Goal: Check status: Check status

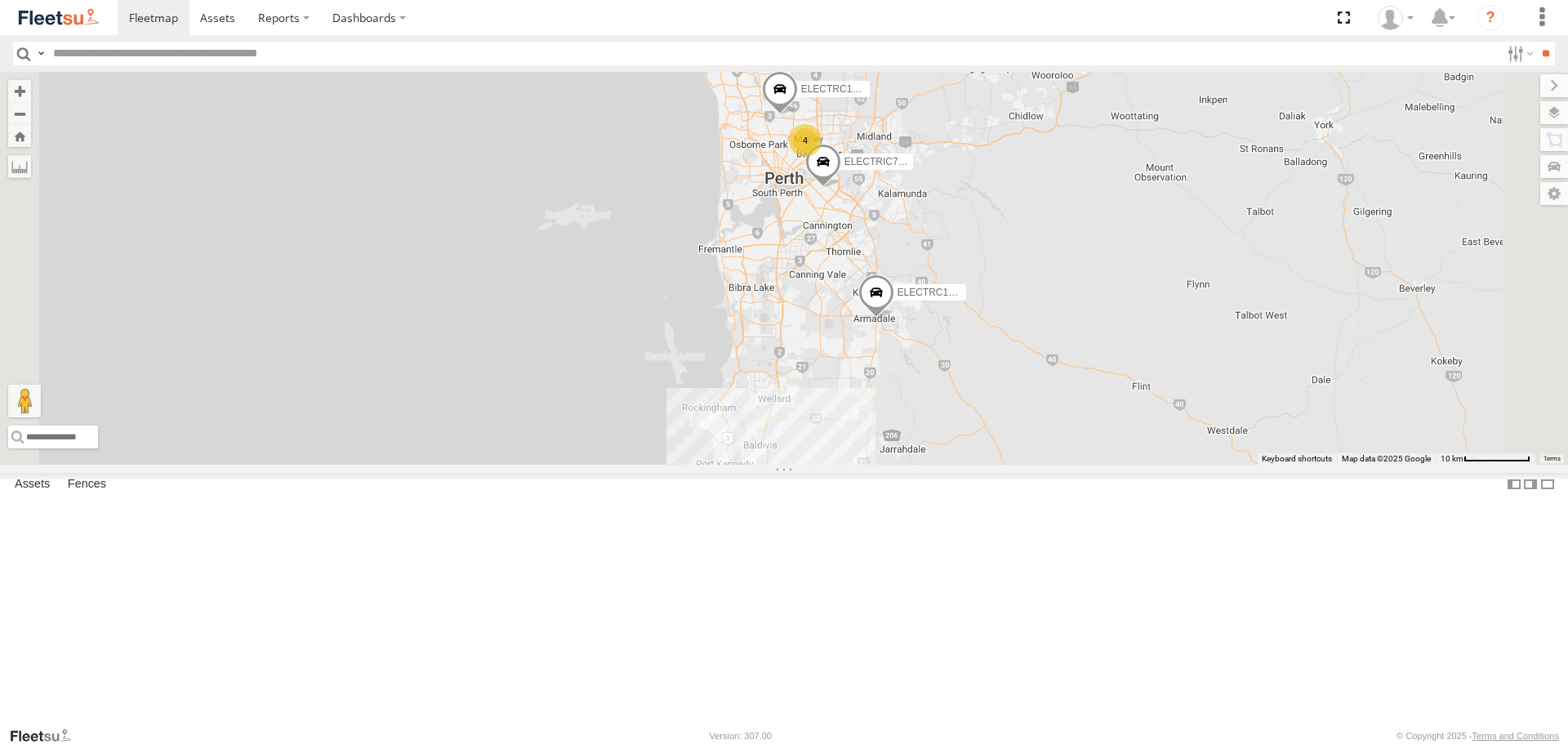
click at [0, 0] on span at bounding box center [0, 0] width 0 height 0
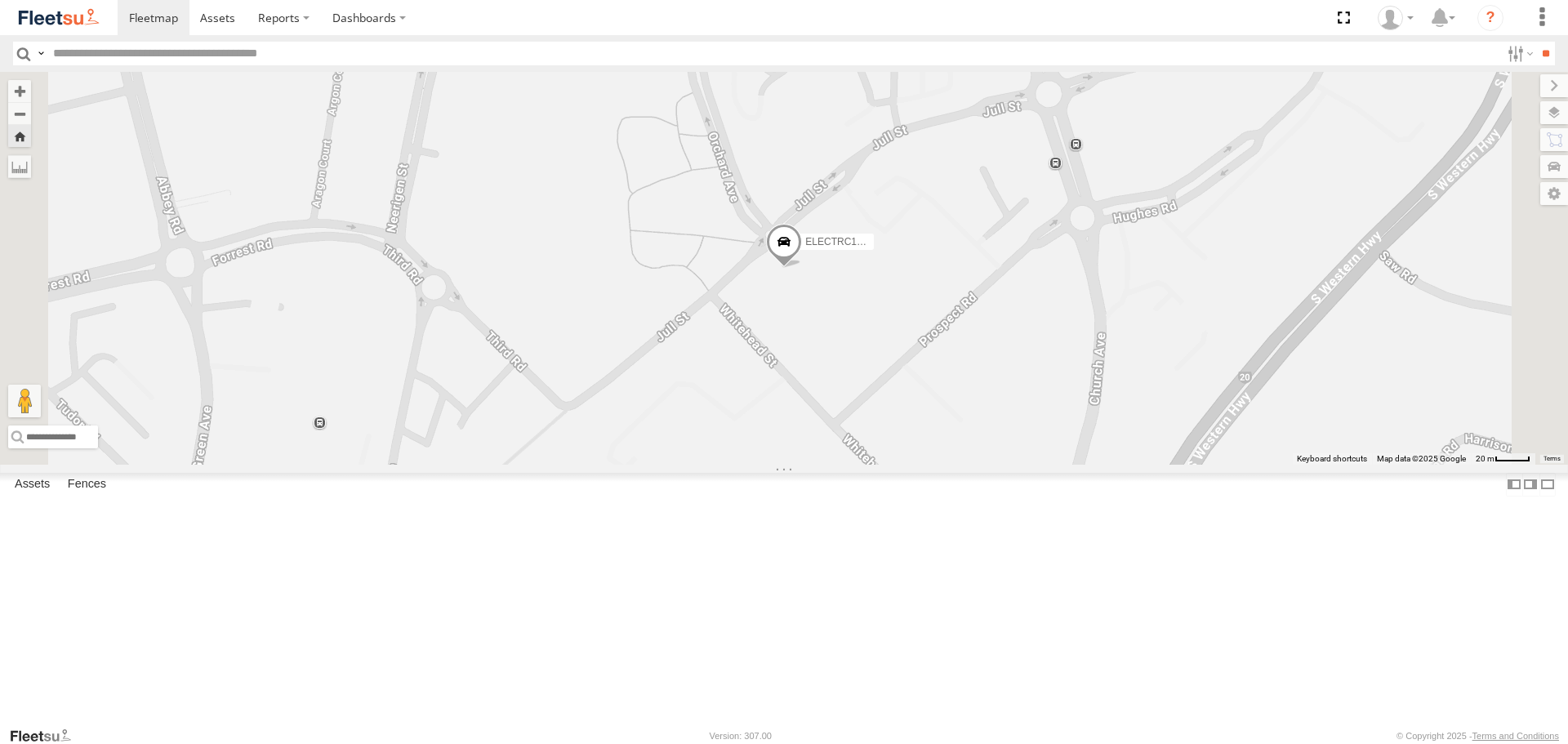
click at [0, 0] on span at bounding box center [0, 0] width 0 height 0
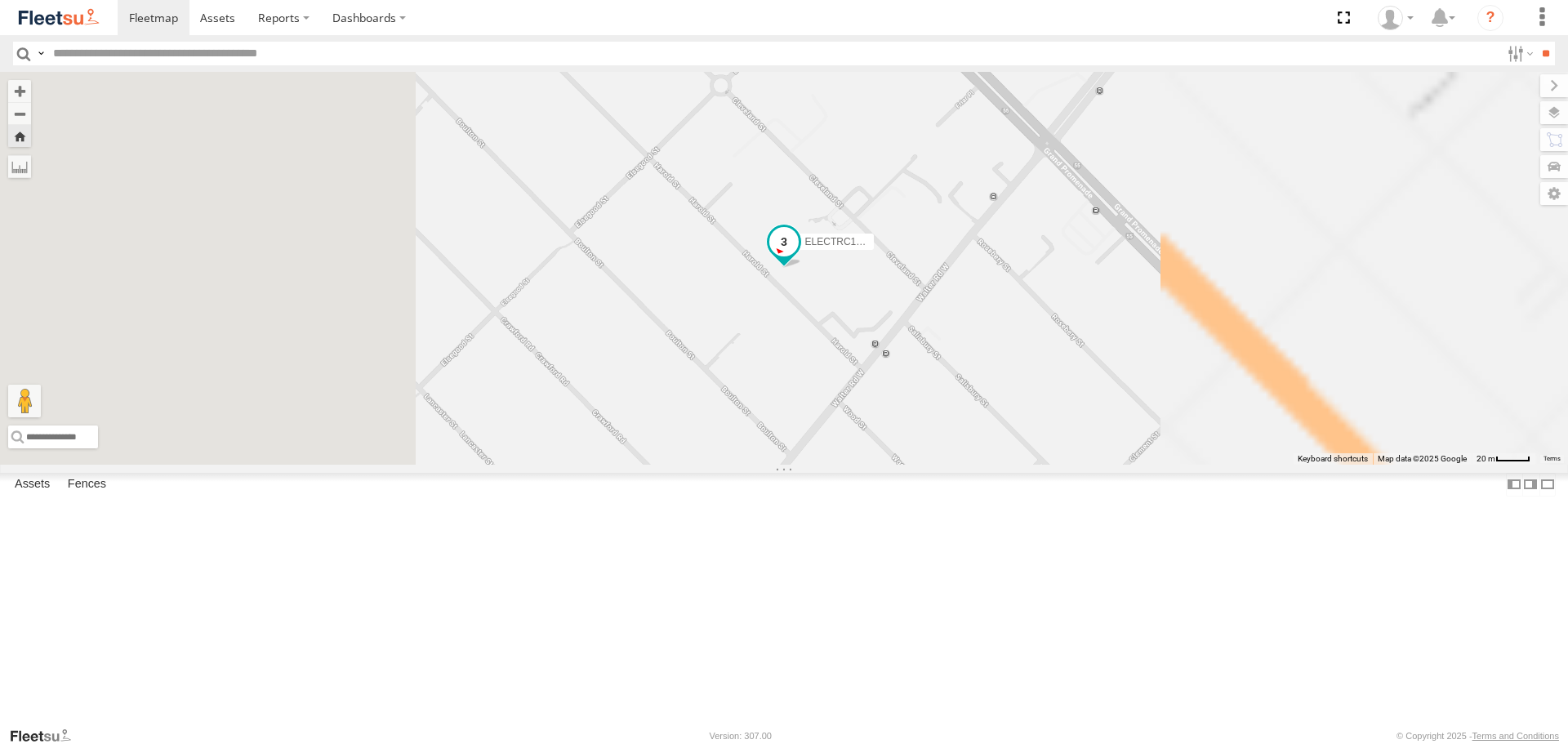
click at [798, 257] on span at bounding box center [783, 242] width 30 height 30
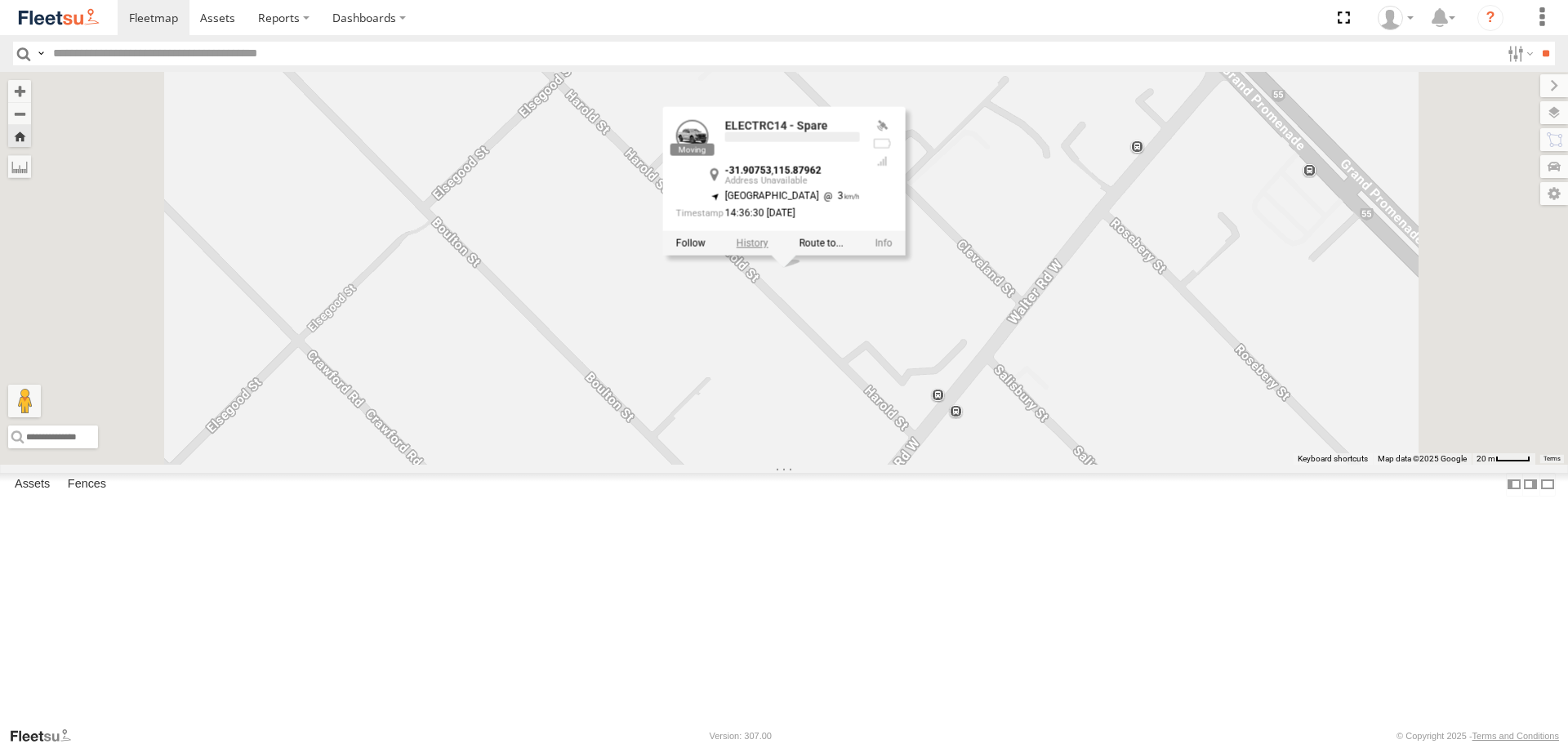
click at [768, 249] on label at bounding box center [753, 244] width 32 height 12
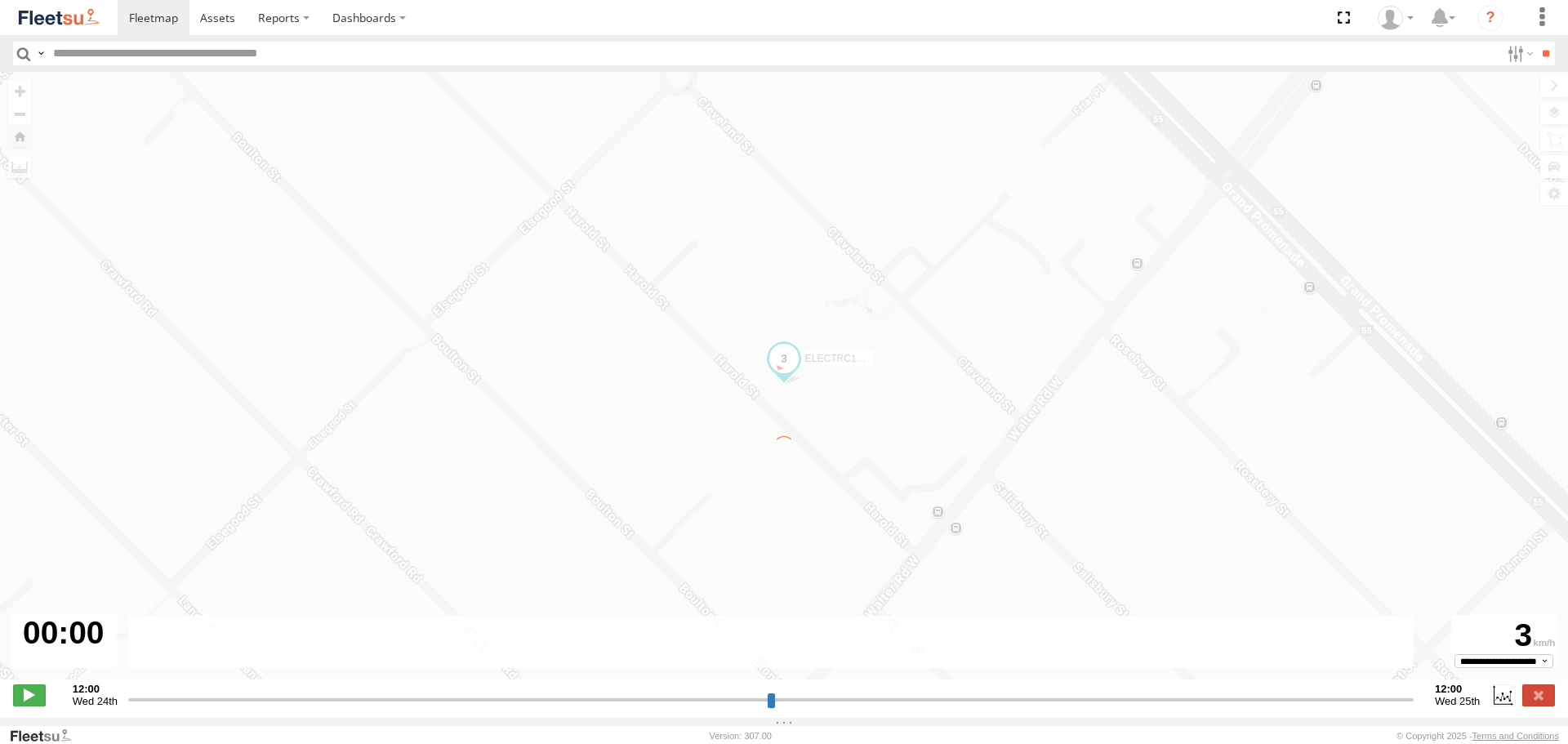
type input "**********"
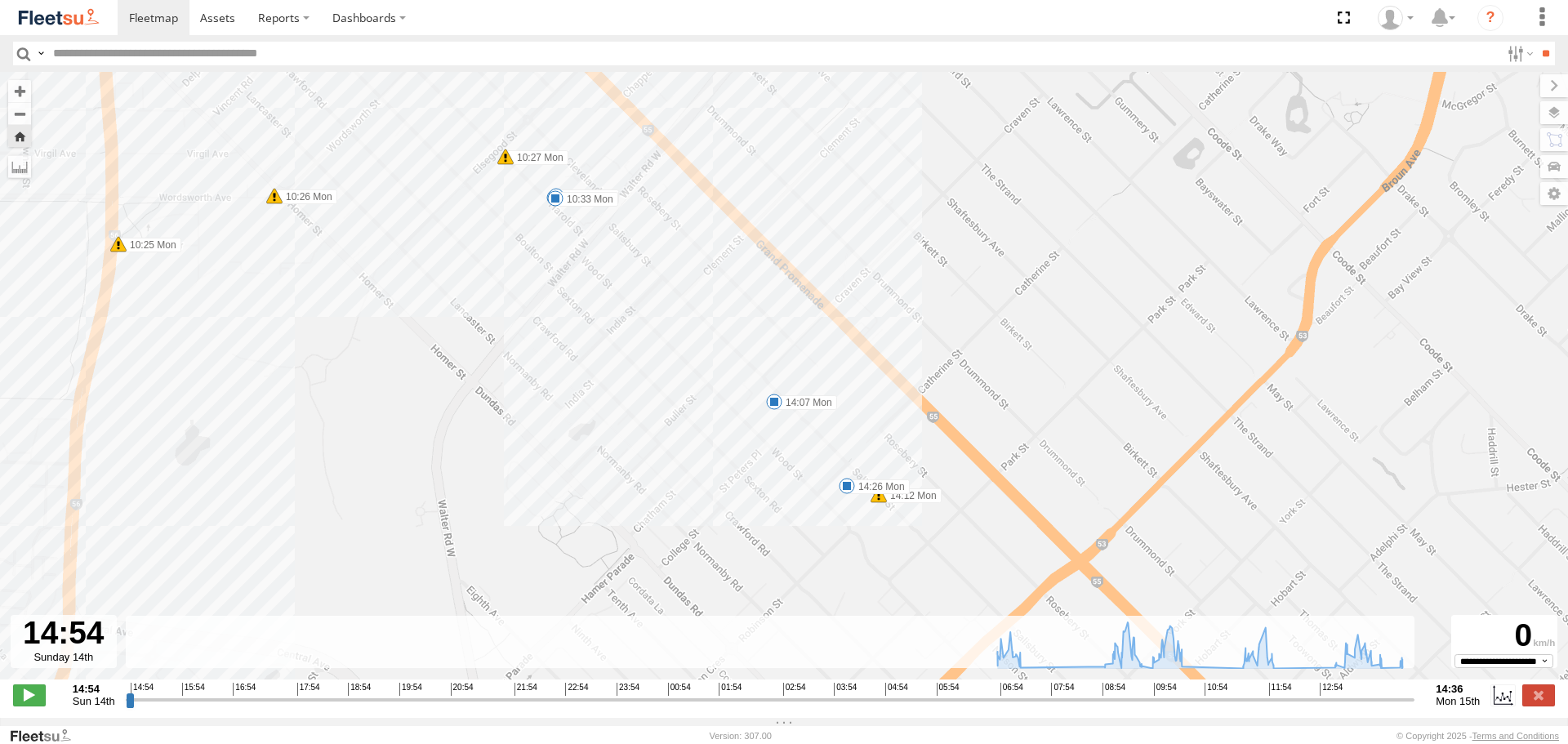
click at [60, 16] on img at bounding box center [58, 18] width 85 height 22
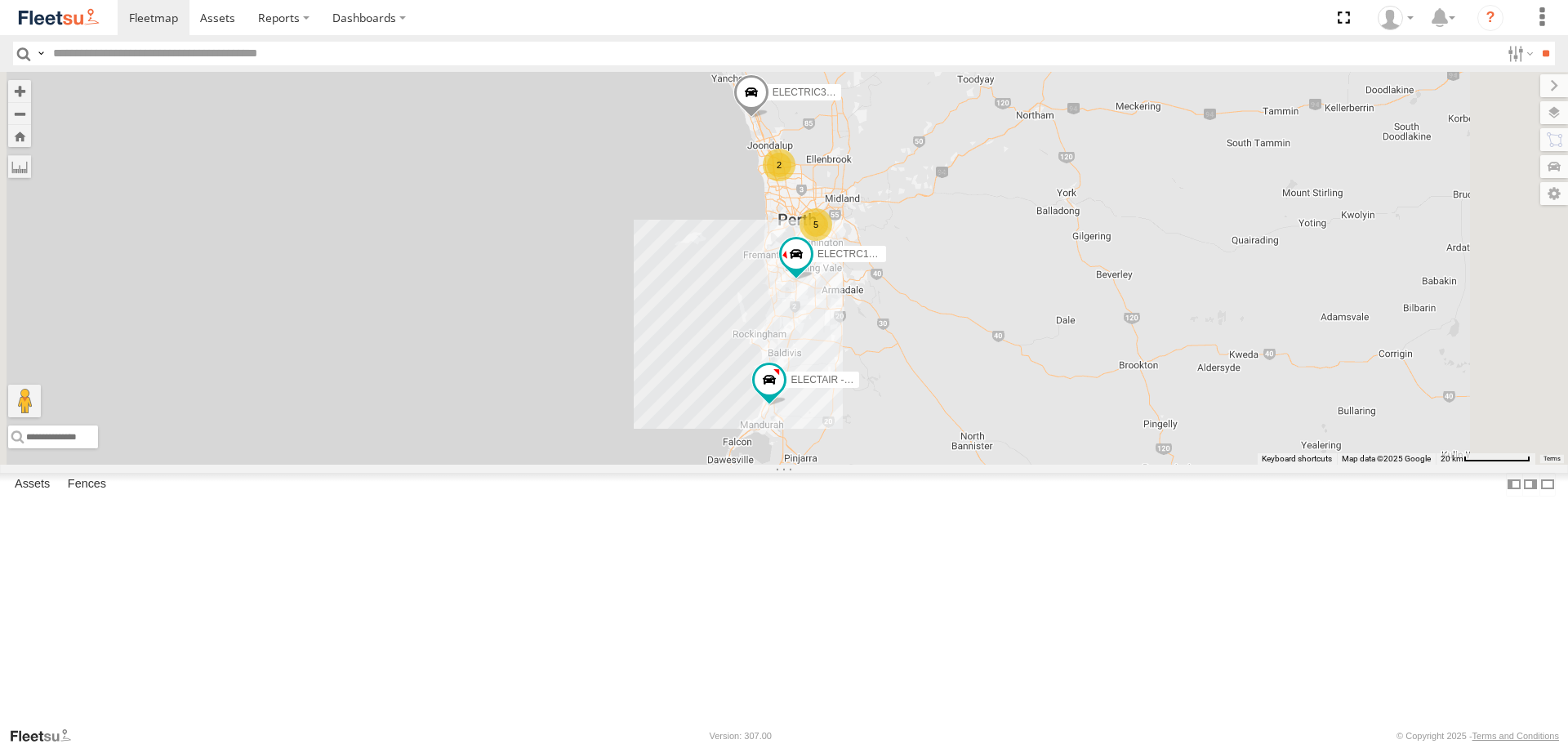
click at [0, 0] on span at bounding box center [0, 0] width 0 height 0
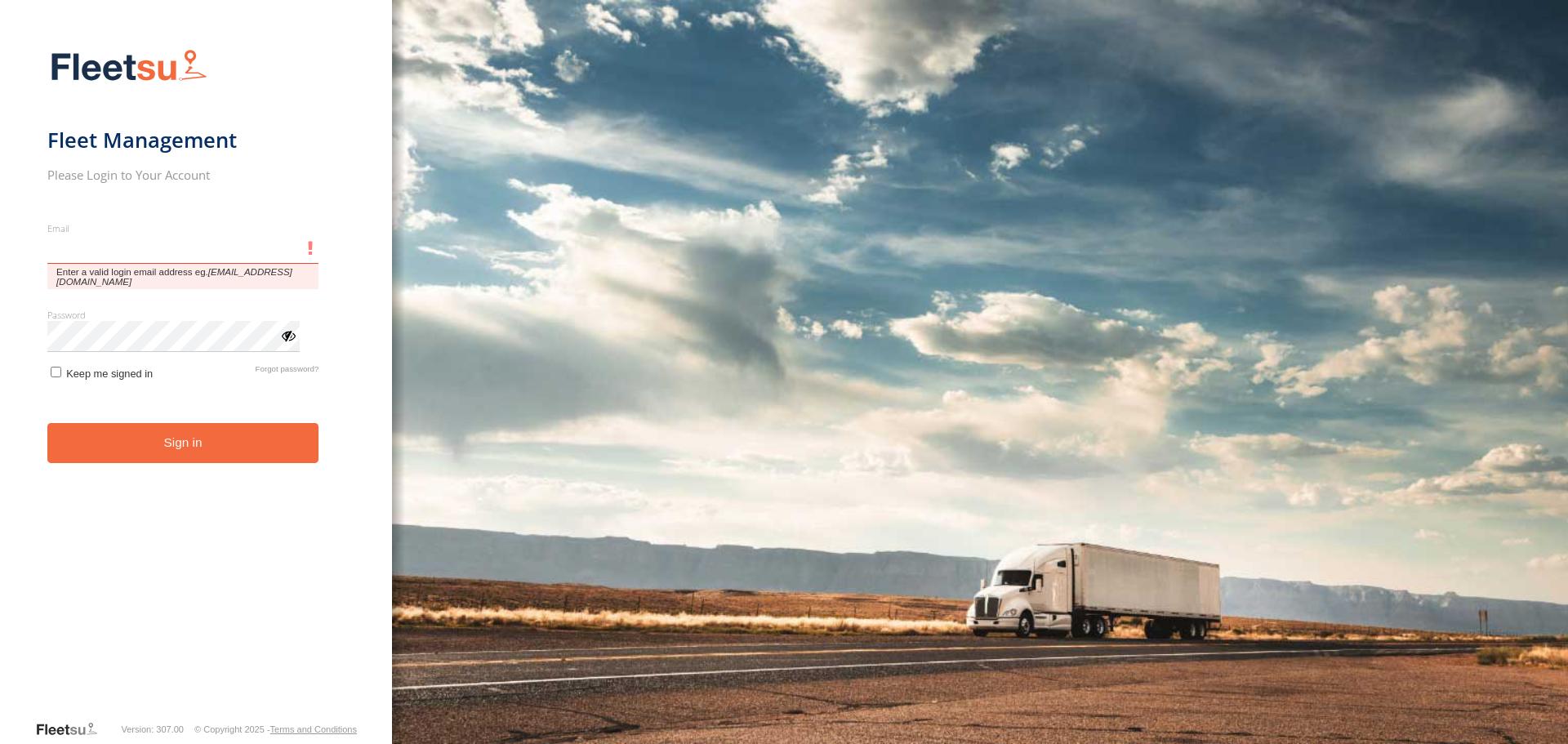
type input "**********"
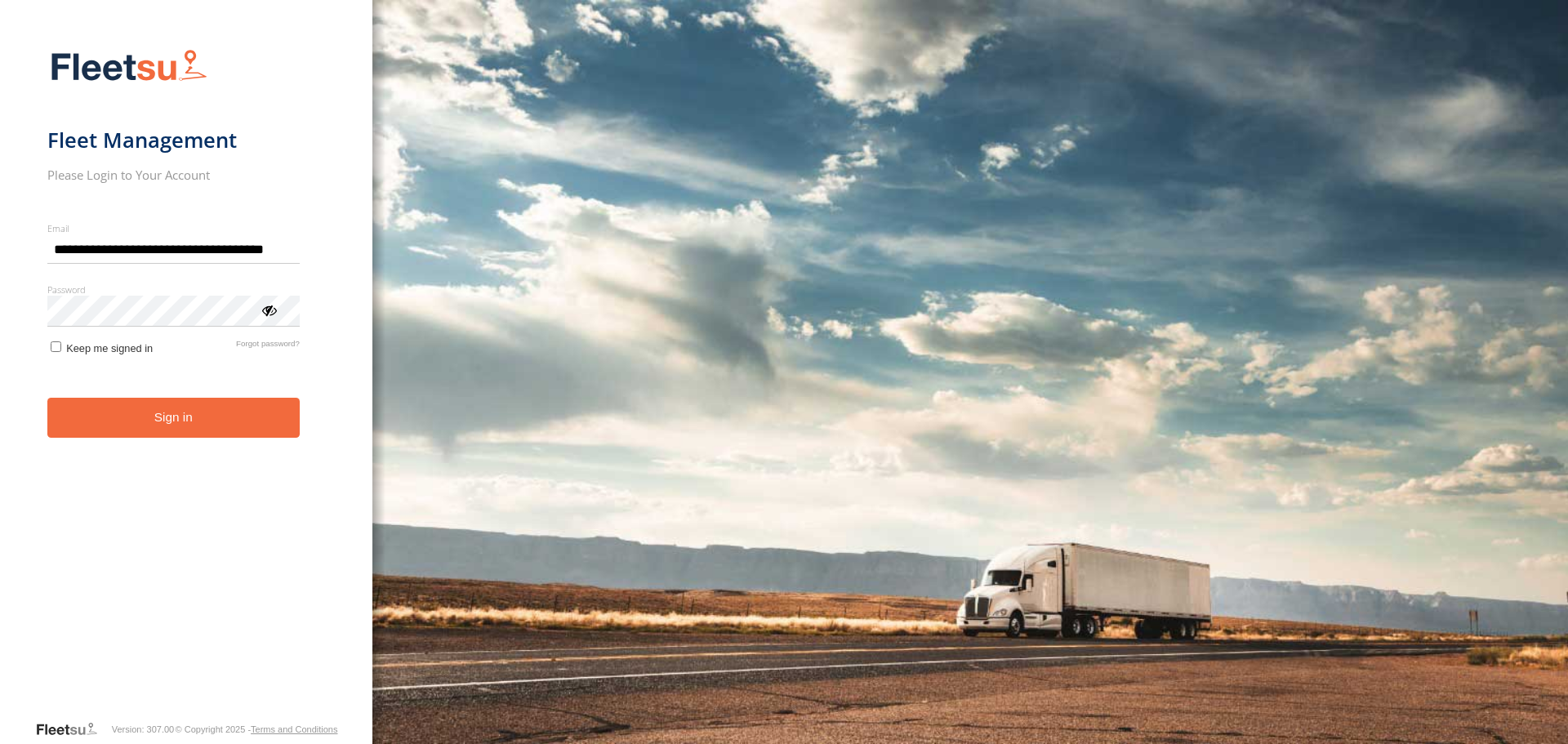
click at [81, 427] on button "Sign in" at bounding box center [173, 418] width 252 height 40
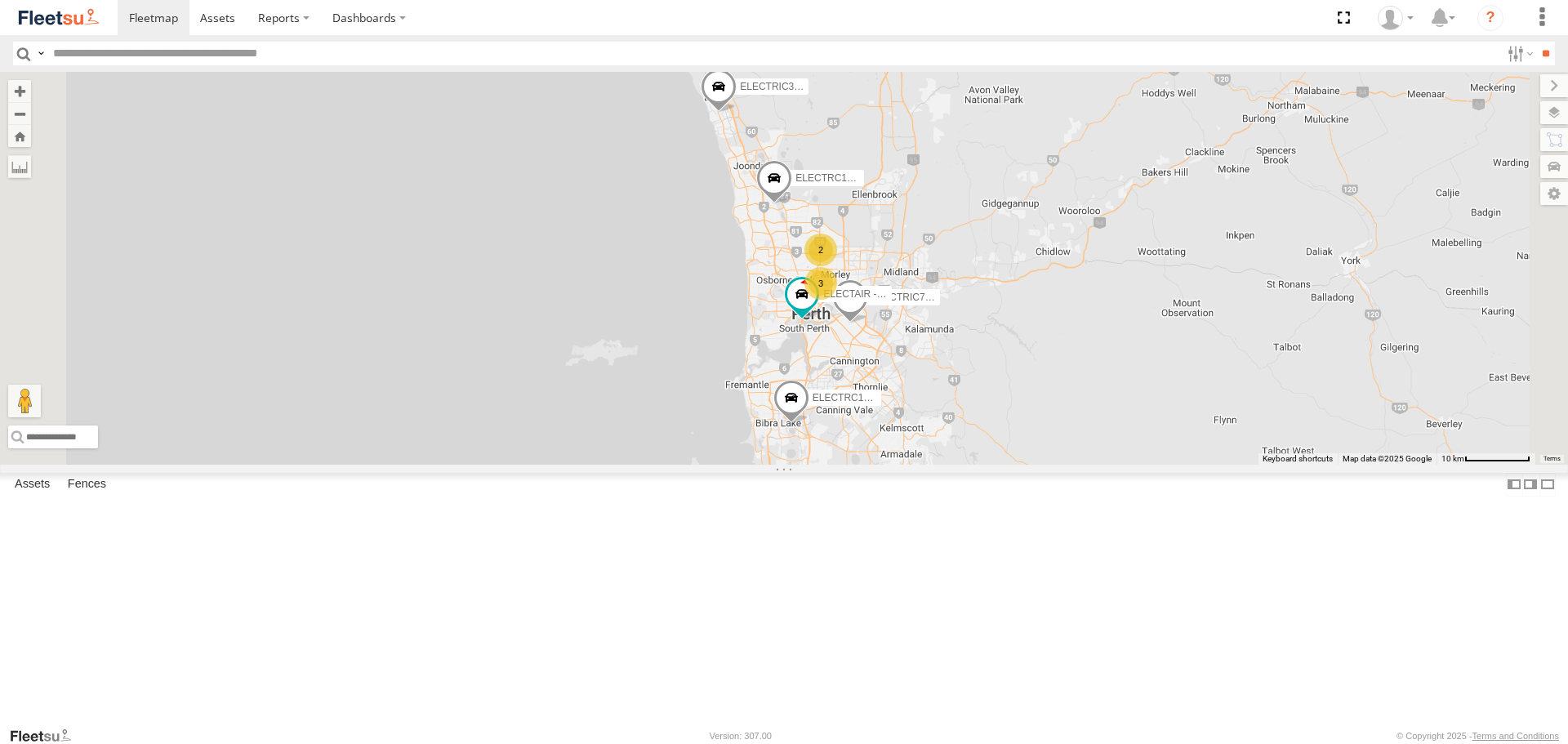
click at [0, 0] on span at bounding box center [0, 0] width 0 height 0
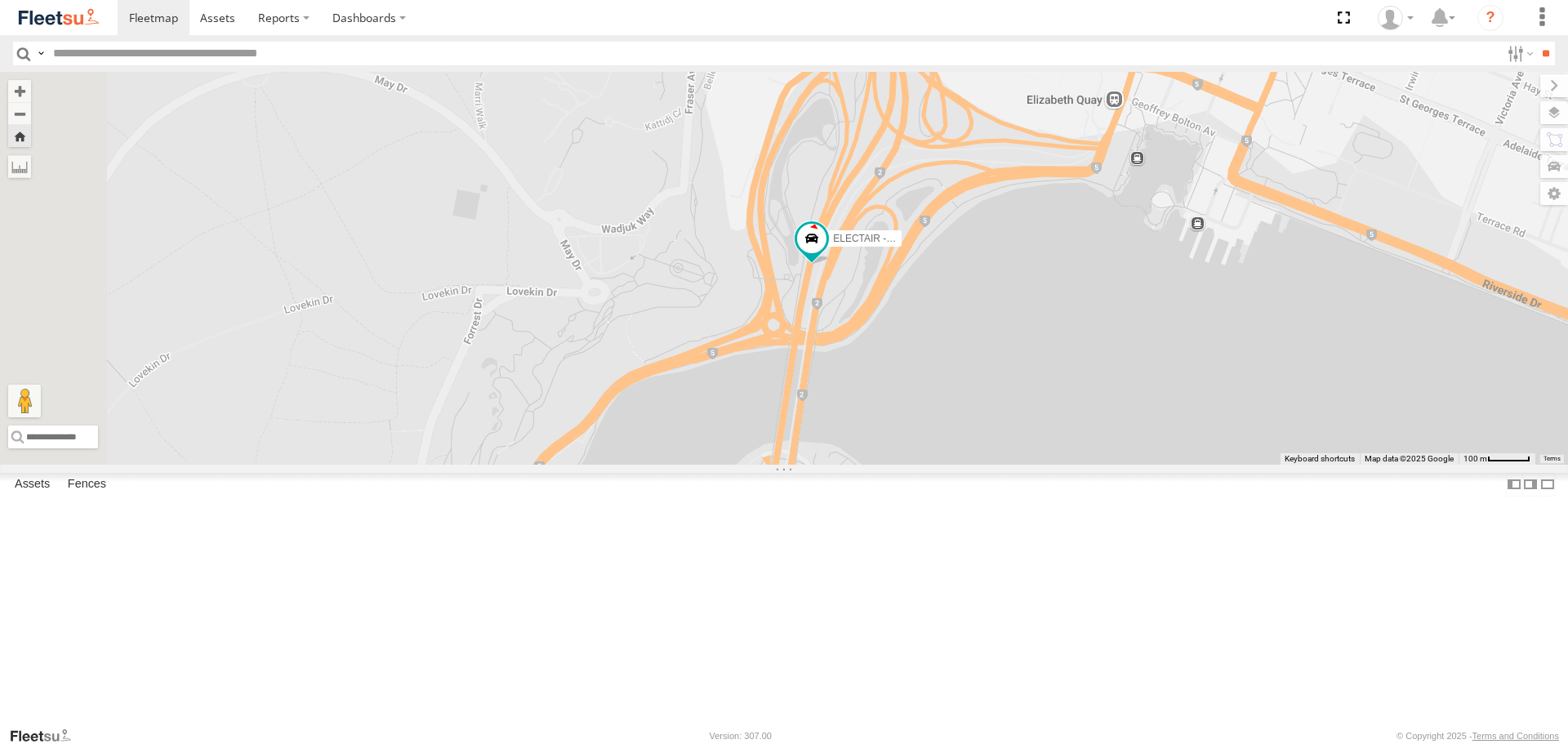
click at [953, 321] on div "ELECTAIR - Riaan" at bounding box center [784, 267] width 1568 height 392
click at [826, 254] on span at bounding box center [811, 239] width 30 height 30
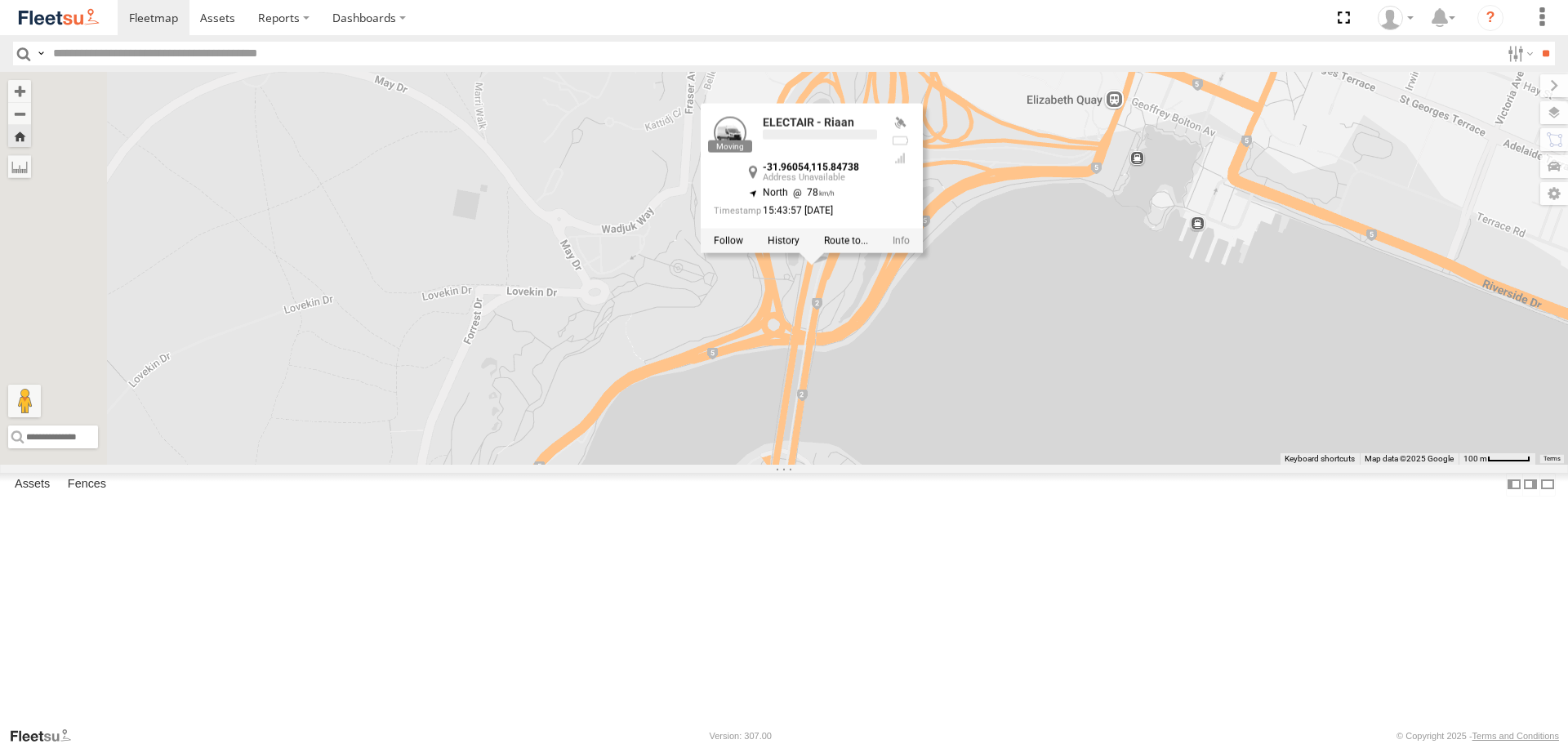
click at [923, 419] on div "ELECTAIR - Riaan ELECTAIR - Riaan -31.96054 , 115.84738 North 78 15:43:57 15/09…" at bounding box center [784, 267] width 1568 height 392
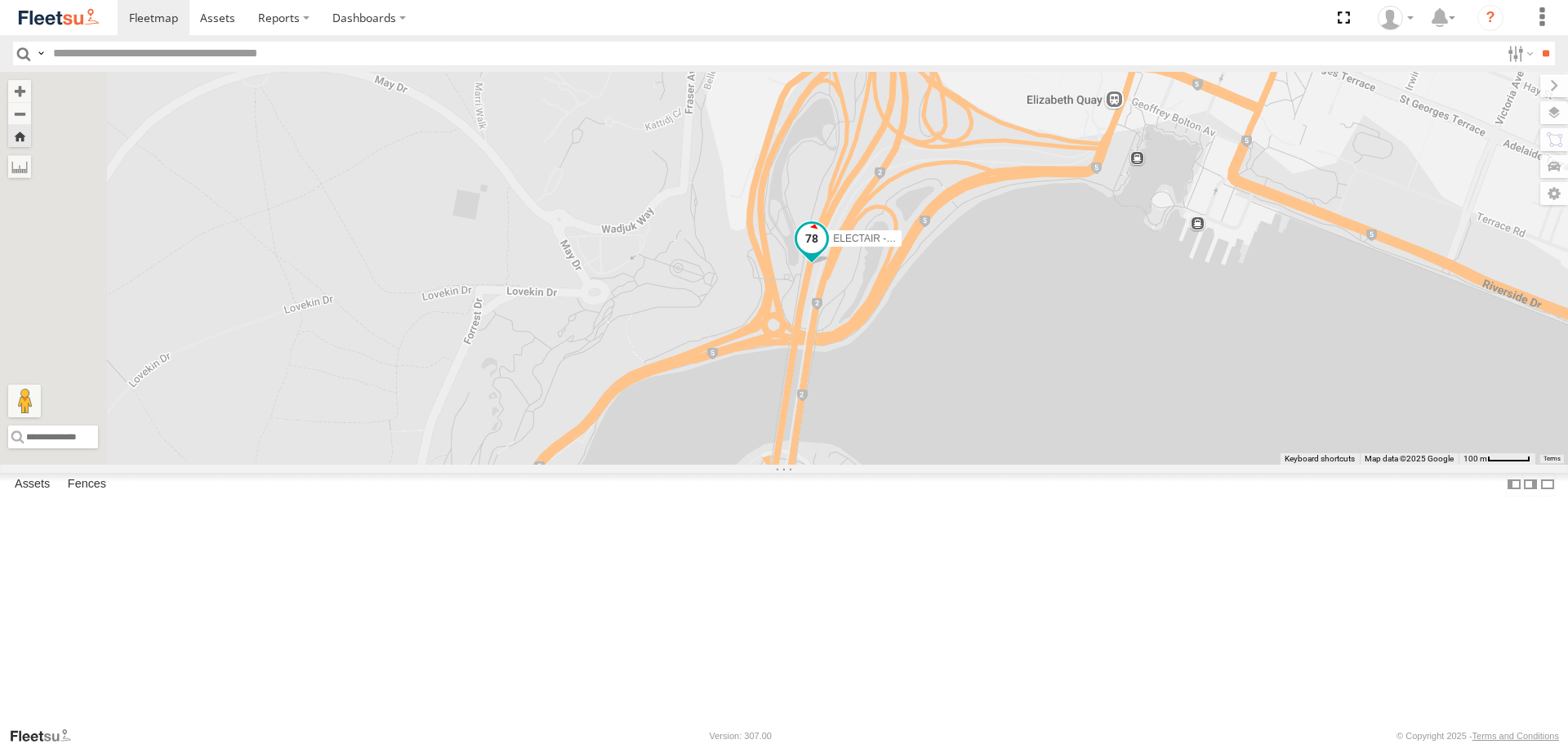
click at [826, 254] on span at bounding box center [811, 239] width 30 height 30
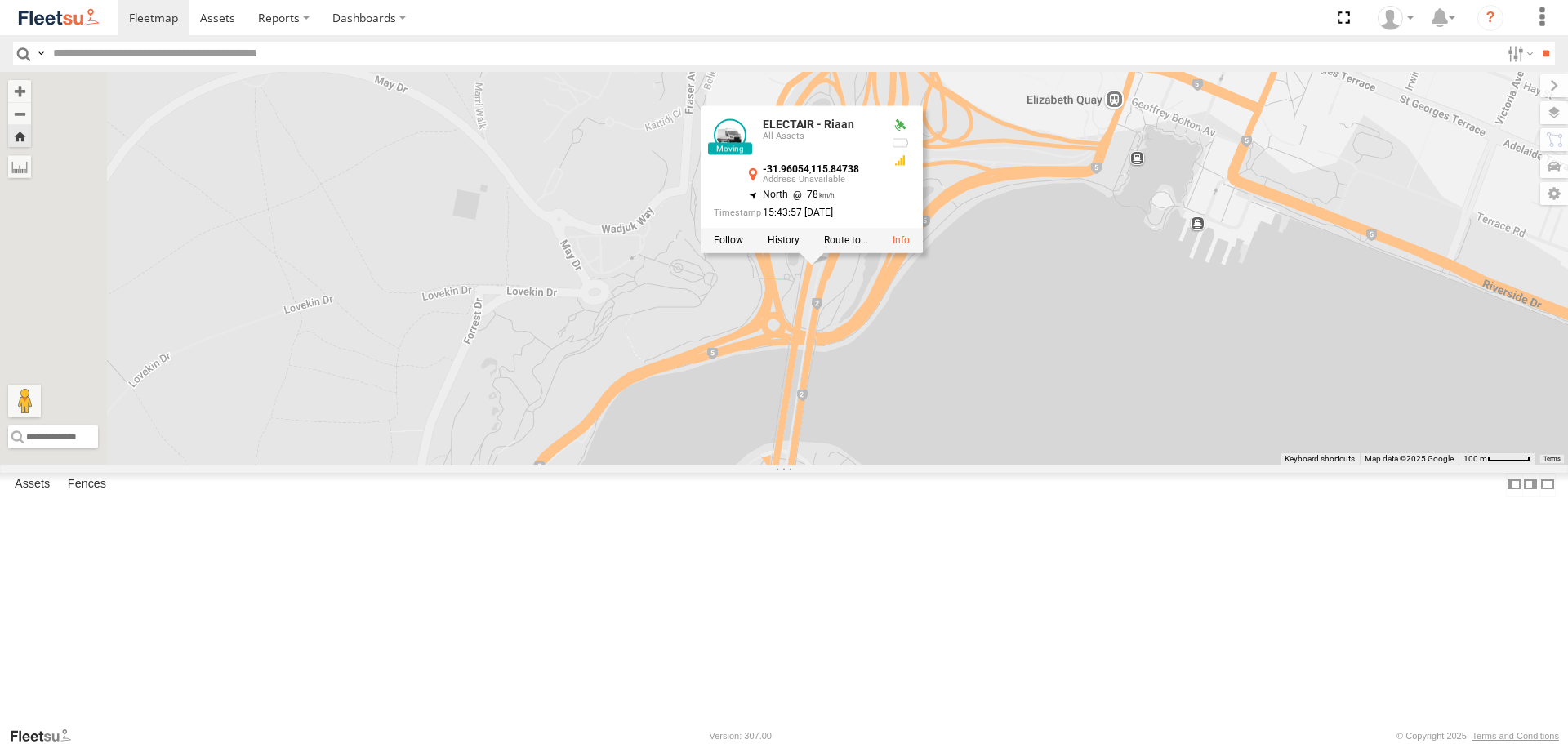
click at [912, 404] on div "ELECTAIR - Riaan ELECTAIR - Riaan All Assets -31.96054 , 115.84738 North 78 15:…" at bounding box center [784, 267] width 1568 height 392
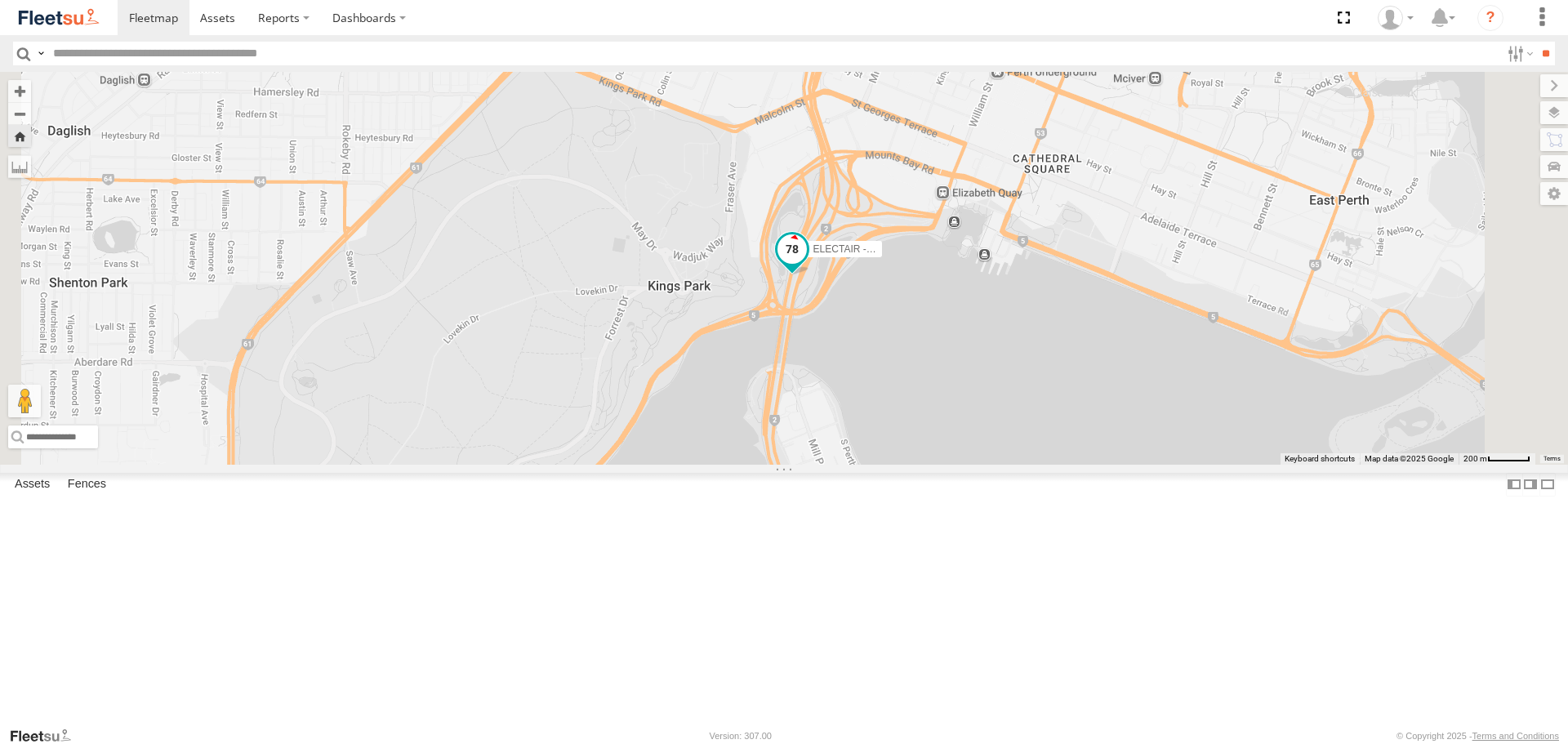
click at [807, 265] on span at bounding box center [792, 250] width 30 height 30
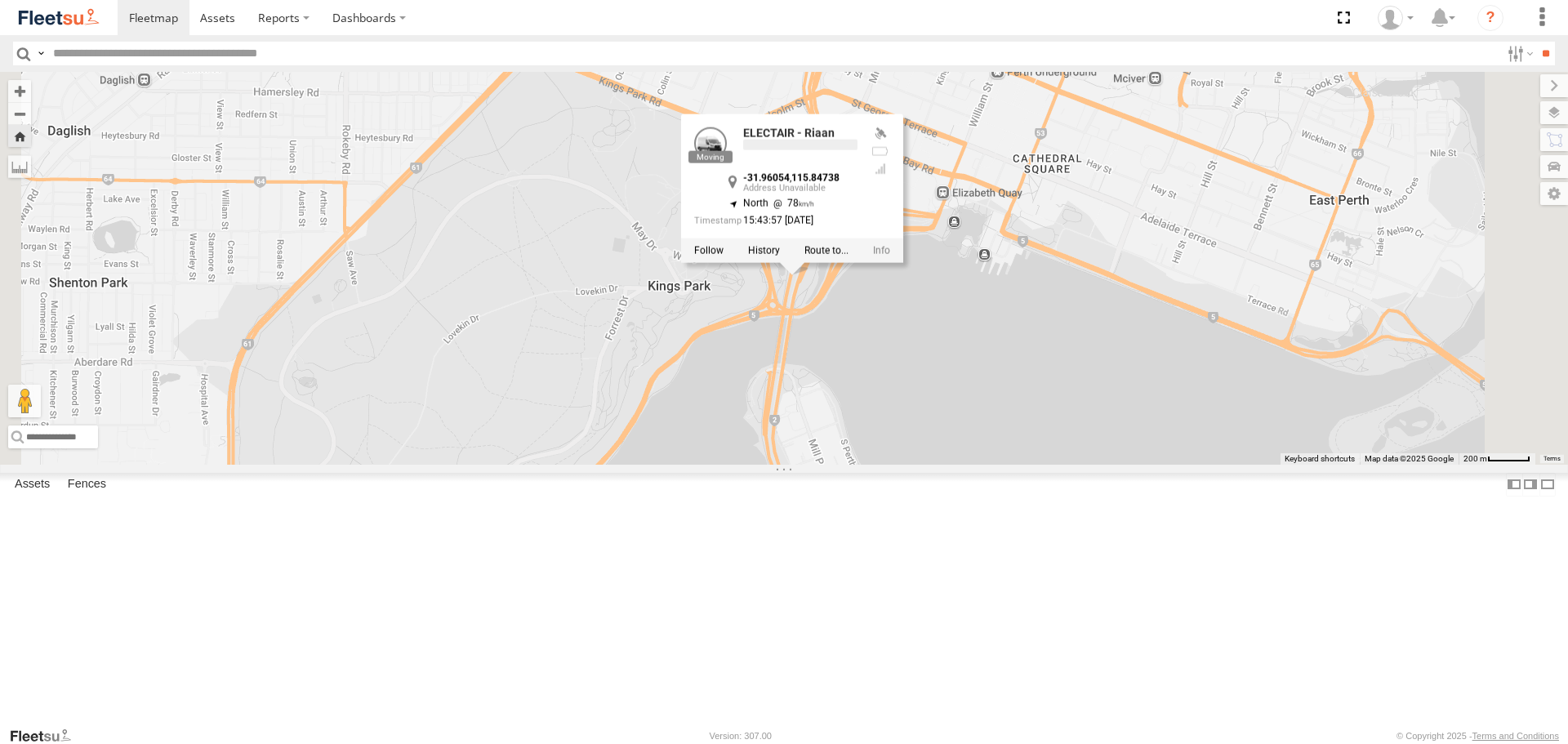
click at [941, 417] on div "ELECTAIR - Riaan ELECTAIR - Riaan -31.96054 , 115.84738 North 78 15:43:57 15/09…" at bounding box center [784, 267] width 1568 height 392
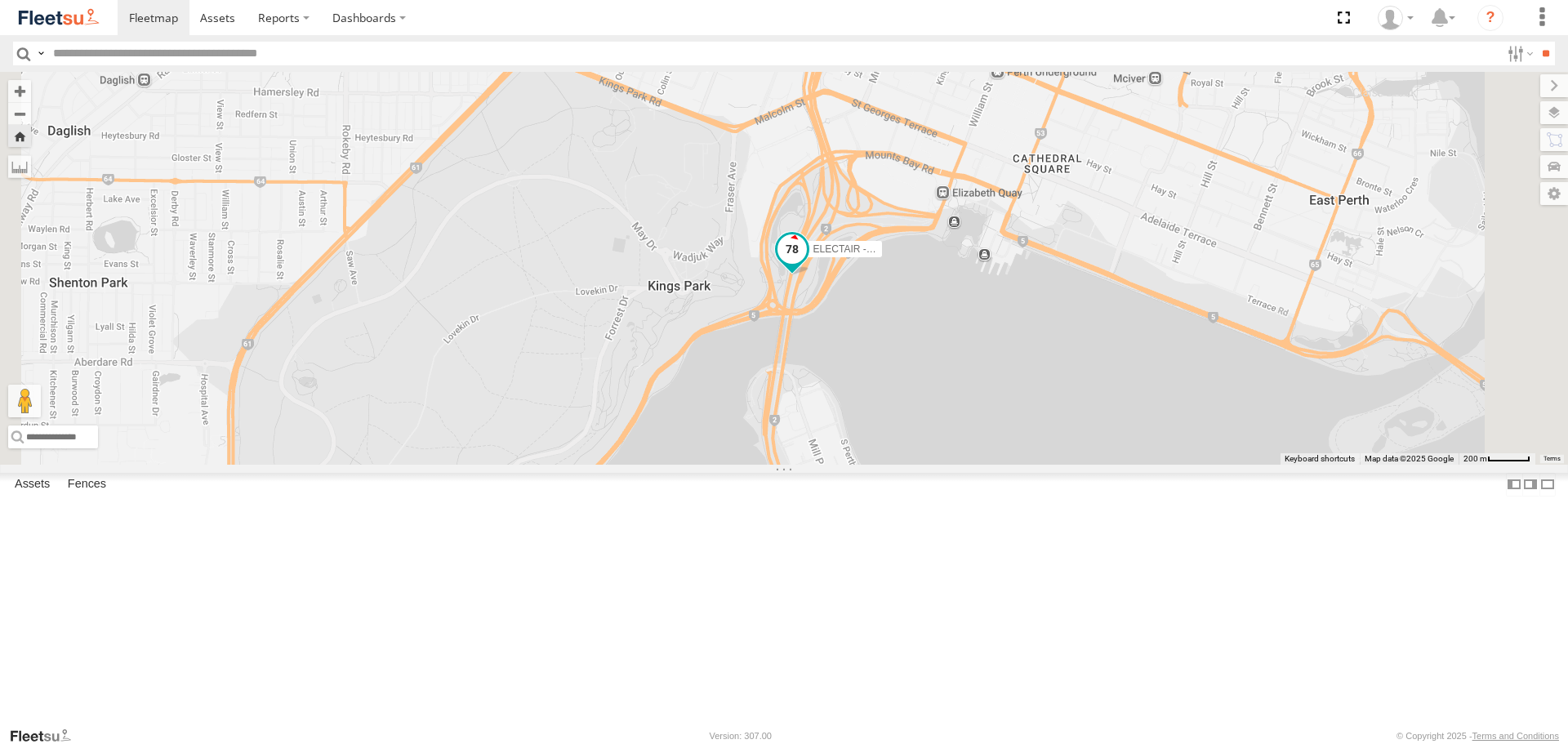
click at [807, 265] on span at bounding box center [792, 250] width 30 height 30
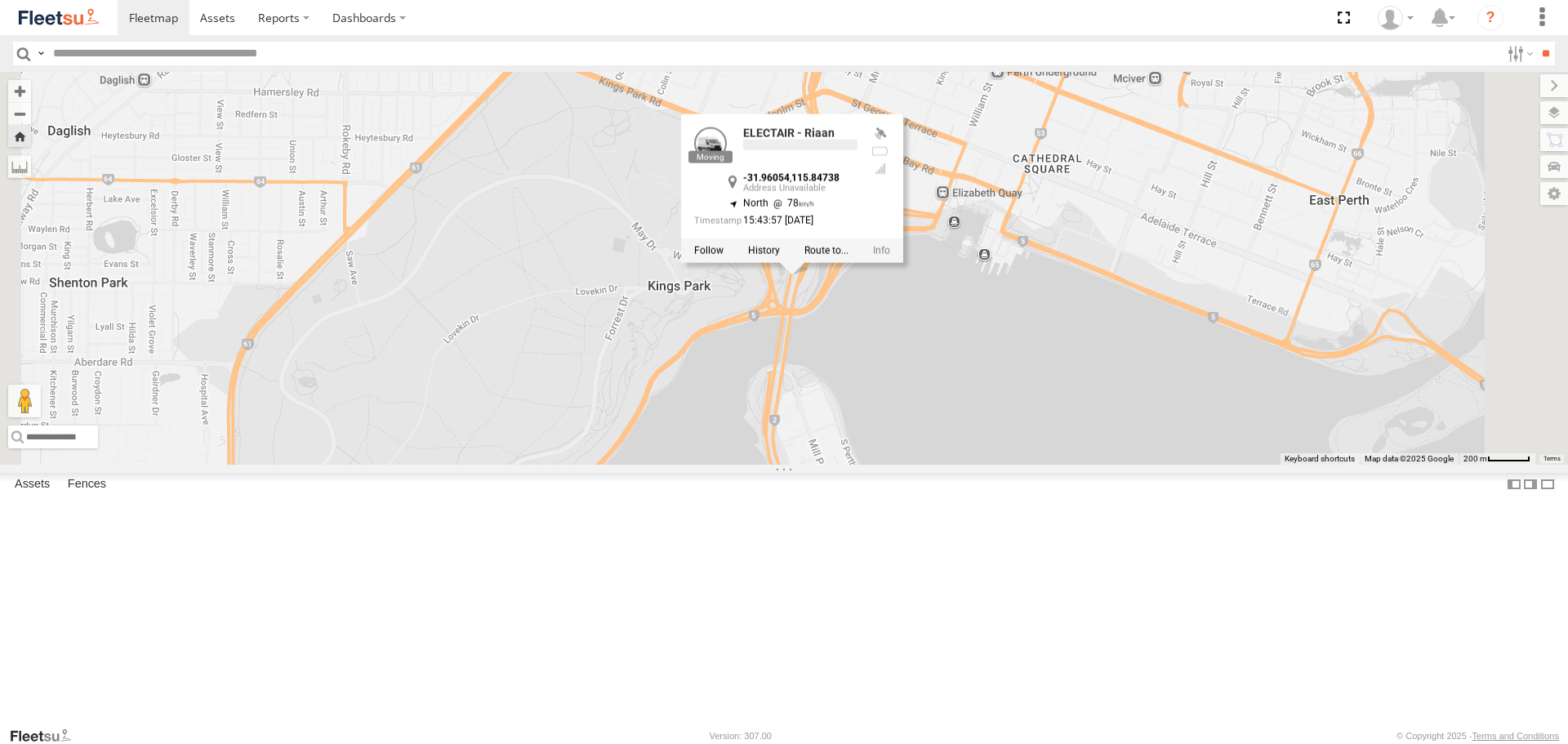
click at [945, 403] on div "ELECTAIR - Riaan ELECTAIR - Riaan -31.96054 , 115.84738 North 78 15:43:57 15/09…" at bounding box center [784, 267] width 1568 height 392
